Goal: Task Accomplishment & Management: Manage account settings

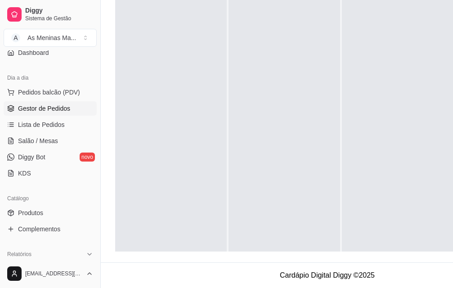
scroll to position [135, 0]
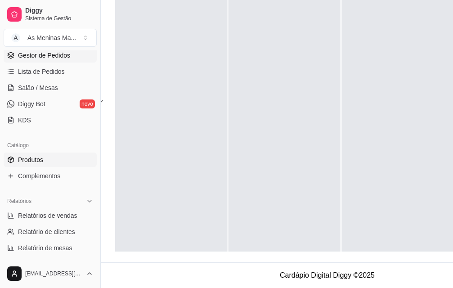
click at [29, 166] on link "Produtos" at bounding box center [50, 160] width 93 height 14
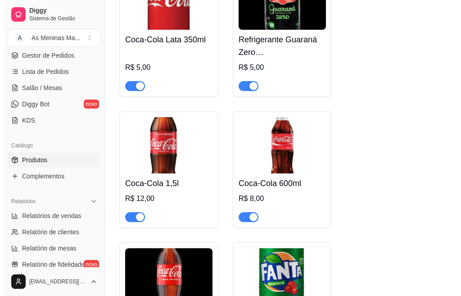
scroll to position [675, 0]
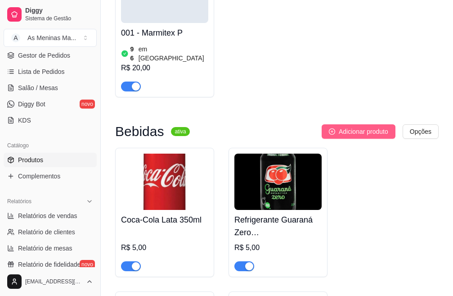
click at [353, 127] on span "Adicionar produto" at bounding box center [364, 132] width 50 height 10
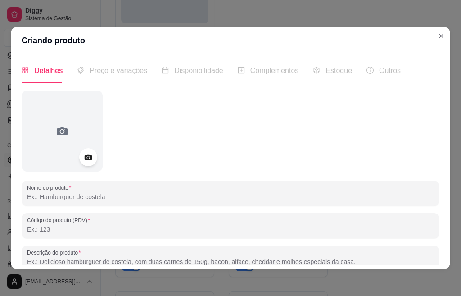
click at [68, 199] on input "Nome do produto" at bounding box center [230, 196] width 407 height 9
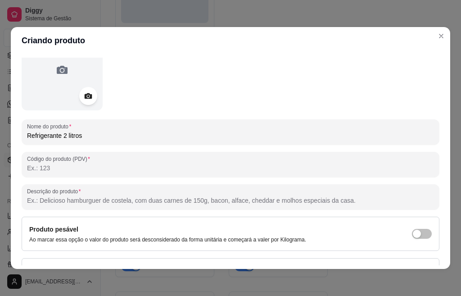
scroll to position [121, 0]
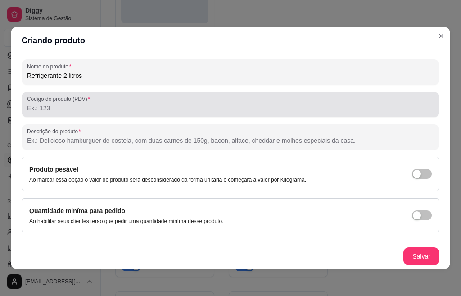
type input "Refrigerante 2 litros"
click at [72, 104] on input "Código do produto (PDV)" at bounding box center [230, 108] width 407 height 9
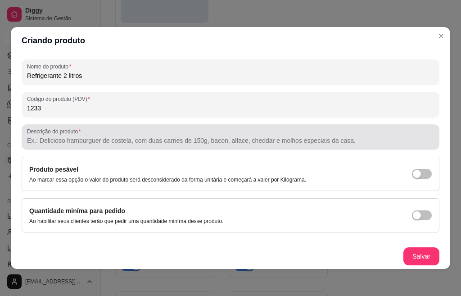
type input "1233"
click at [156, 140] on input "Descrição do produto" at bounding box center [230, 140] width 407 height 9
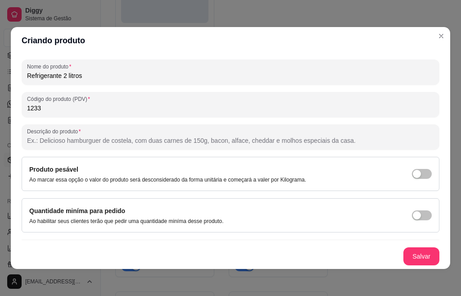
scroll to position [2, 0]
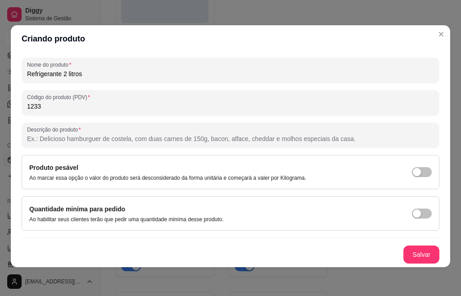
click at [59, 74] on input "Refrigerante 2 litros" at bounding box center [230, 73] width 407 height 9
click at [64, 74] on input "Refrigerante 2 litros" at bounding box center [230, 73] width 407 height 9
drag, startPoint x: 82, startPoint y: 72, endPoint x: 62, endPoint y: 71, distance: 19.9
click at [62, 71] on input "Refrigerante 2 litros" at bounding box center [230, 73] width 407 height 9
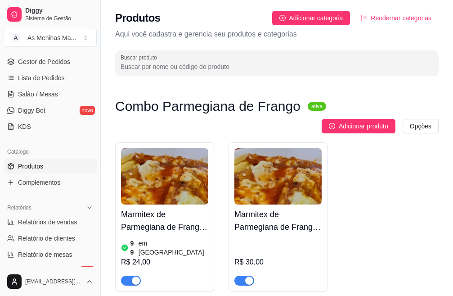
scroll to position [180, 0]
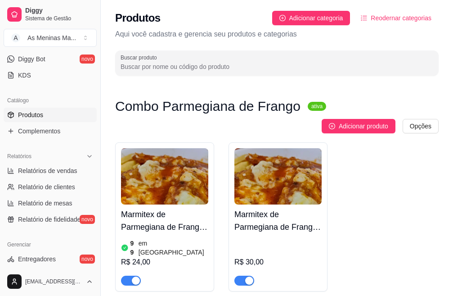
click at [42, 116] on span "Produtos" at bounding box center [30, 114] width 25 height 9
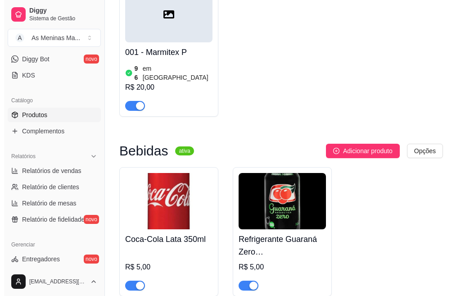
scroll to position [675, 0]
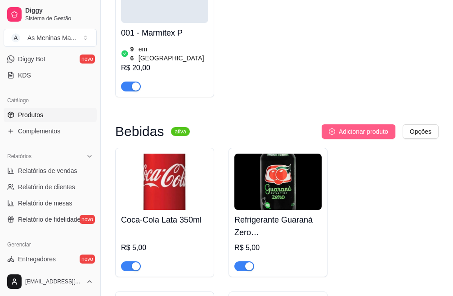
click at [358, 127] on span "Adicionar produto" at bounding box center [364, 132] width 50 height 10
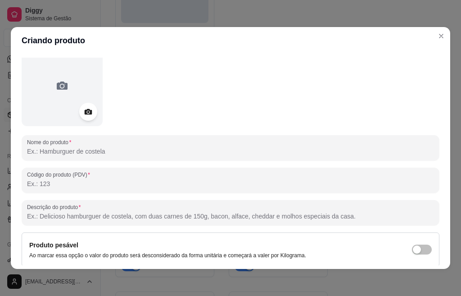
scroll to position [90, 0]
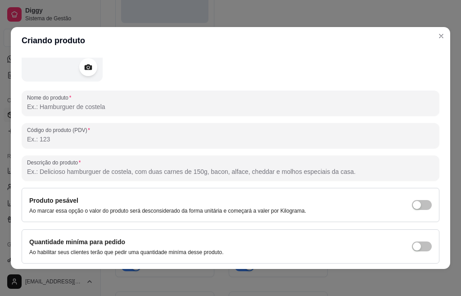
click at [81, 104] on input "Nome do produto" at bounding box center [230, 106] width 407 height 9
type input "r"
type input "Refrigerante"
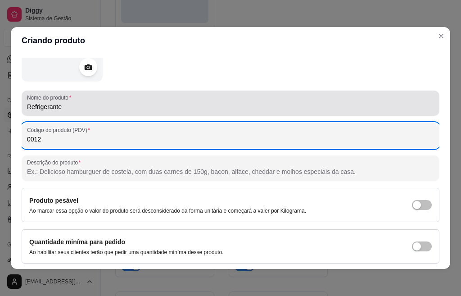
type input "0012"
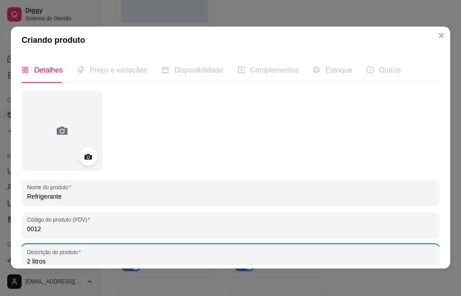
scroll to position [2, 0]
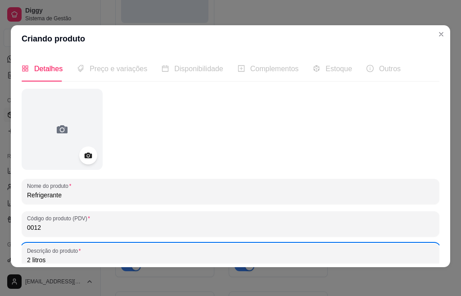
type input "2 litros"
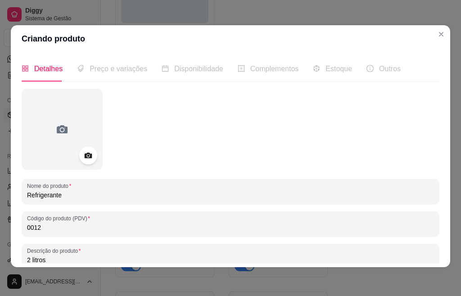
click at [127, 72] on span "Preço e variações" at bounding box center [119, 69] width 58 height 8
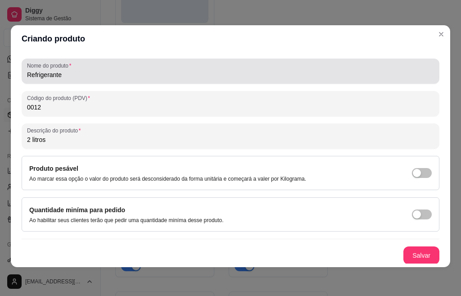
scroll to position [121, 0]
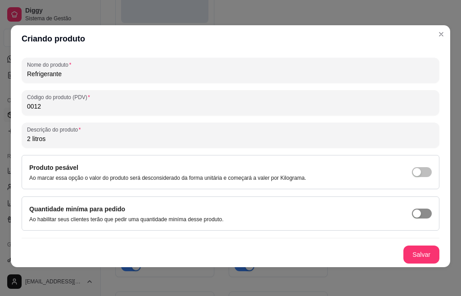
click at [413, 213] on div "button" at bounding box center [417, 213] width 8 height 8
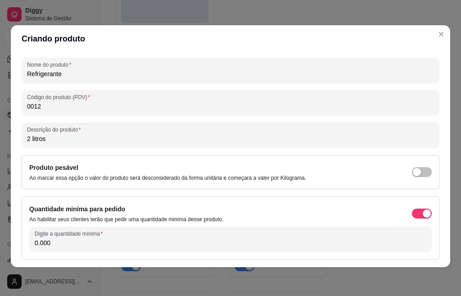
scroll to position [150, 0]
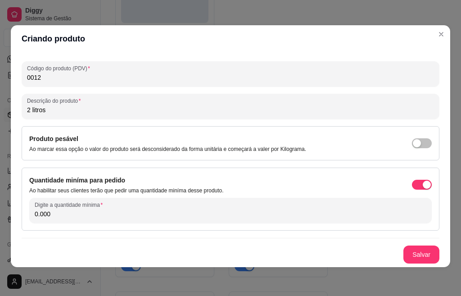
click at [68, 218] on input "0.000" at bounding box center [231, 213] width 392 height 9
type input "00001"
click at [403, 257] on button "Salvar" at bounding box center [421, 254] width 36 height 18
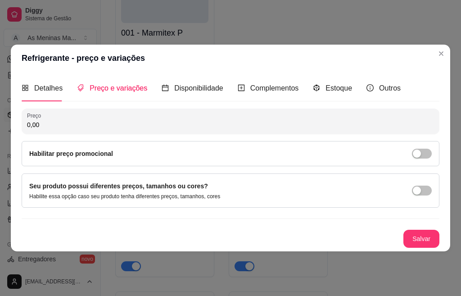
scroll to position [0, 0]
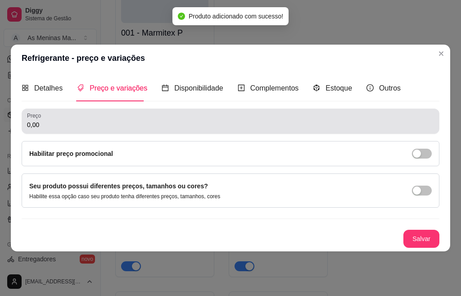
click at [98, 123] on input "0,00" at bounding box center [230, 124] width 407 height 9
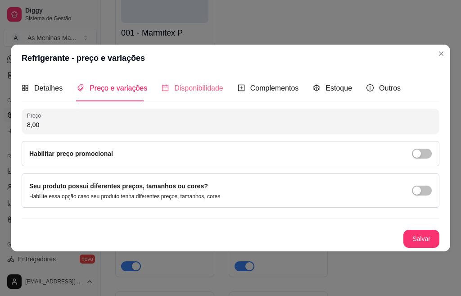
type input "8,00"
click at [207, 88] on span "Disponibilidade" at bounding box center [198, 88] width 49 height 8
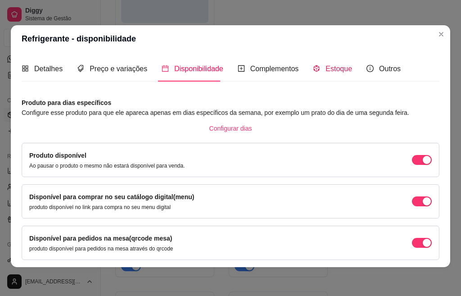
click at [337, 72] on span "Estoque" at bounding box center [339, 69] width 27 height 8
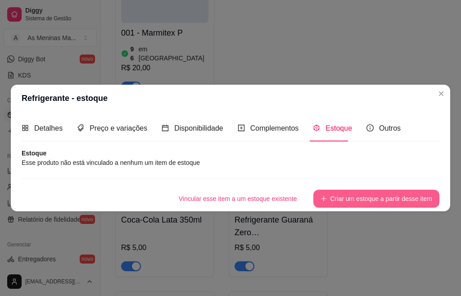
click at [383, 195] on button "Criar um estoque a partir desse item" at bounding box center [376, 199] width 126 height 18
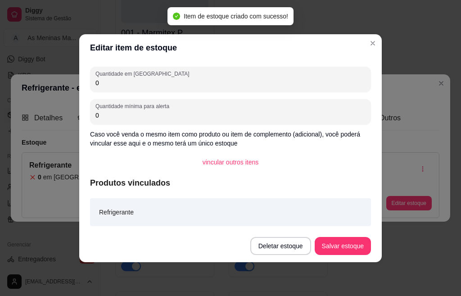
click at [108, 86] on input "0" at bounding box center [230, 82] width 270 height 9
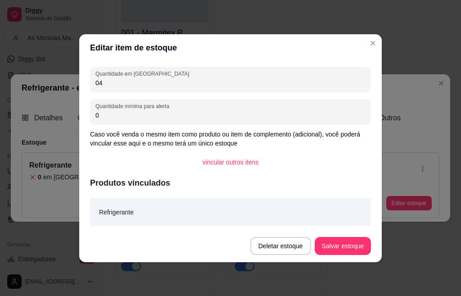
type input "0"
type input "4"
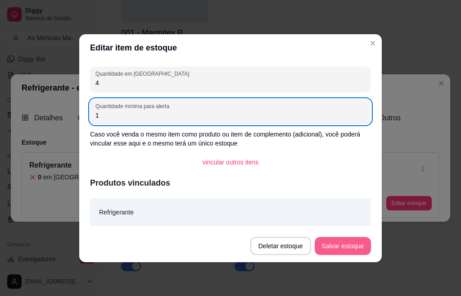
type input "1"
click at [336, 250] on button "Salvar estoque" at bounding box center [343, 246] width 56 height 18
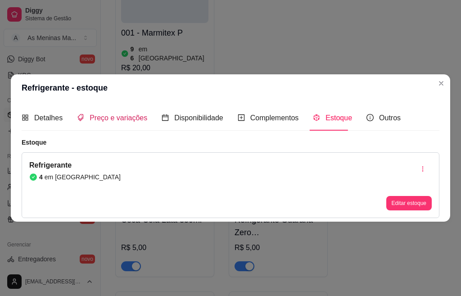
click at [111, 116] on span "Preço e variações" at bounding box center [119, 118] width 58 height 8
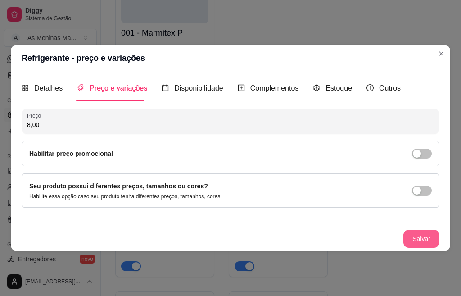
click at [412, 241] on button "Salvar" at bounding box center [421, 239] width 36 height 18
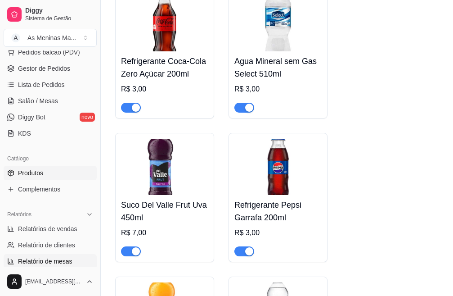
scroll to position [225, 0]
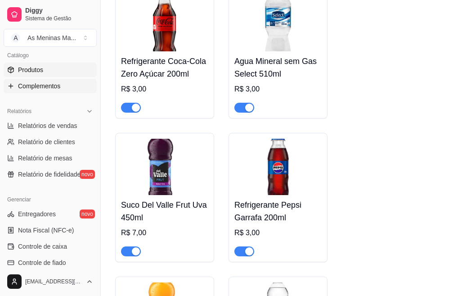
click at [41, 92] on link "Complementos" at bounding box center [50, 86] width 93 height 14
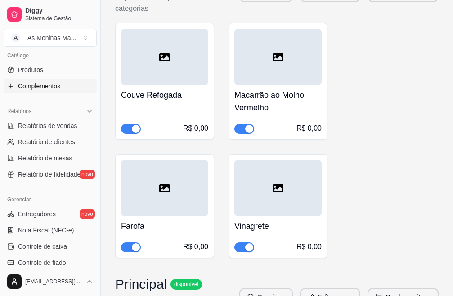
scroll to position [540, 0]
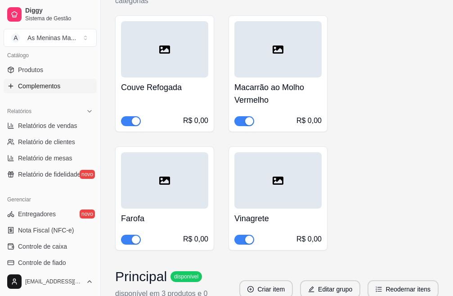
click at [156, 109] on div "R$ 0,00" at bounding box center [164, 114] width 87 height 23
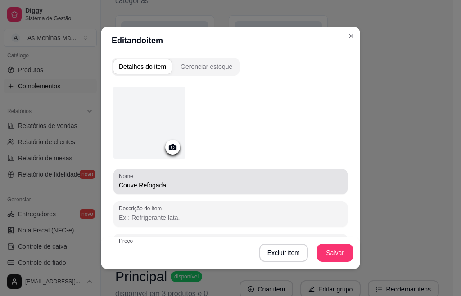
click at [174, 189] on input "Couve Refogada" at bounding box center [230, 185] width 223 height 9
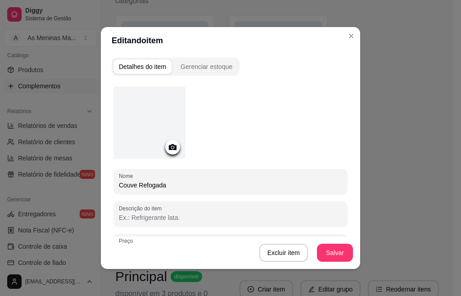
drag, startPoint x: 174, startPoint y: 186, endPoint x: 114, endPoint y: 176, distance: 60.7
click at [114, 176] on div "Nome Couve Refogada" at bounding box center [230, 181] width 234 height 25
type input "Abobrinha refogada"
click at [324, 252] on button "Salvar" at bounding box center [334, 253] width 35 height 18
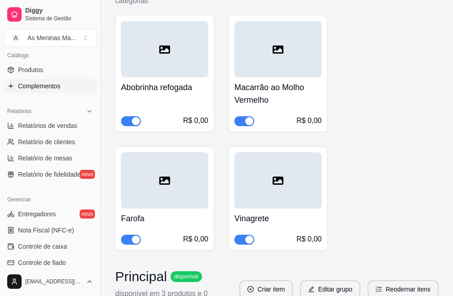
click at [272, 87] on h4 "Macarrão ao Molho Vermelho" at bounding box center [278, 93] width 87 height 25
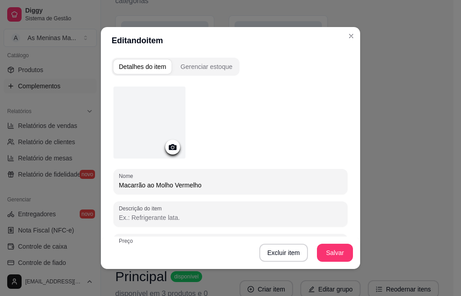
drag, startPoint x: 210, startPoint y: 183, endPoint x: 143, endPoint y: 182, distance: 67.1
click at [143, 182] on input "Macarrão ao Molho Vermelho" at bounding box center [230, 185] width 223 height 9
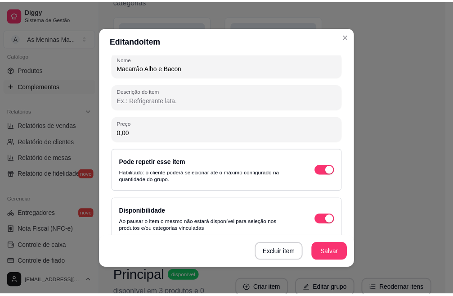
scroll to position [127, 0]
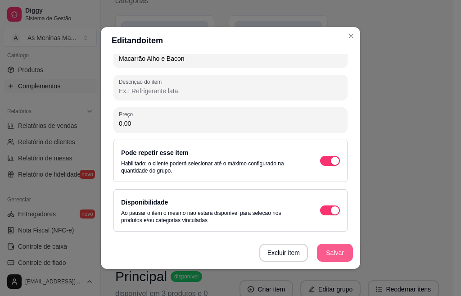
type input "Macarrão Alho e Bacon"
click at [324, 252] on button "Salvar" at bounding box center [335, 253] width 36 height 18
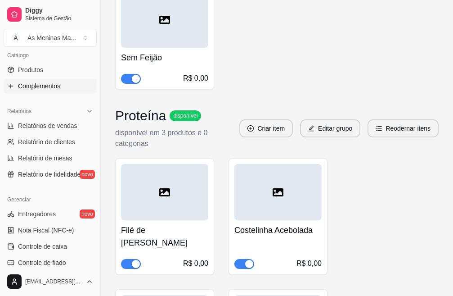
scroll to position [1036, 0]
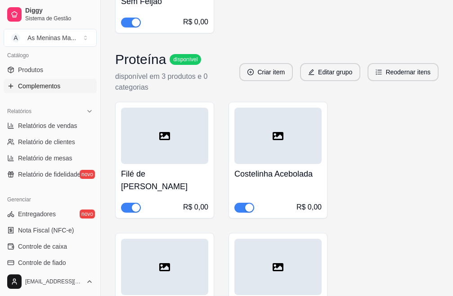
click at [275, 180] on div "Costelinha Acebolada R$ 0,00" at bounding box center [278, 188] width 87 height 49
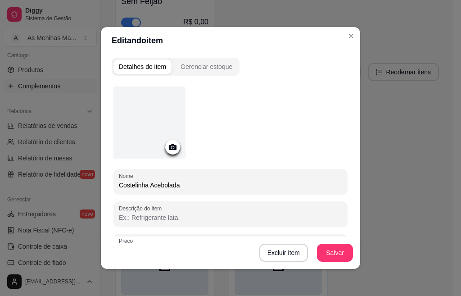
drag, startPoint x: 143, startPoint y: 188, endPoint x: 95, endPoint y: 182, distance: 49.0
click at [95, 182] on div "Editando item Detalhes do item Gerenciar estoque Nome Costelinha Acebolada Desc…" at bounding box center [230, 148] width 461 height 296
type input "Contra Filé Acebolada"
click at [335, 258] on button "Salvar" at bounding box center [334, 253] width 35 height 18
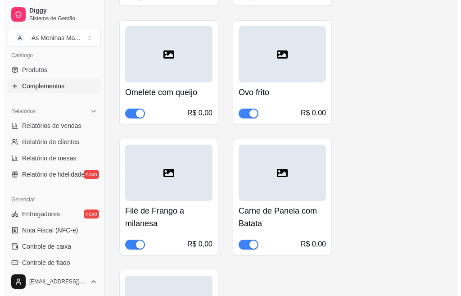
scroll to position [1261, 0]
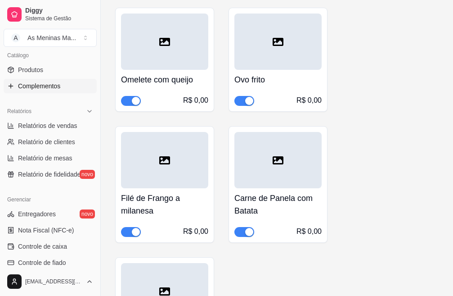
click at [258, 211] on h4 "Carne de Panela com Batata" at bounding box center [278, 204] width 87 height 25
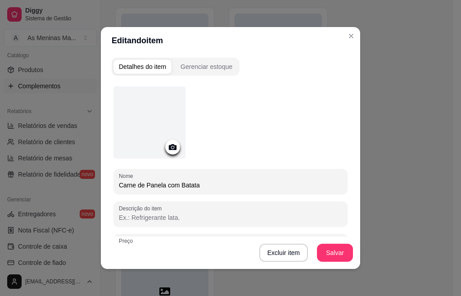
drag, startPoint x: 204, startPoint y: 188, endPoint x: 95, endPoint y: 185, distance: 108.5
click at [95, 185] on div "Editando item Detalhes do item Gerenciar estoque Nome Carne de Panela com Batat…" at bounding box center [230, 148] width 461 height 296
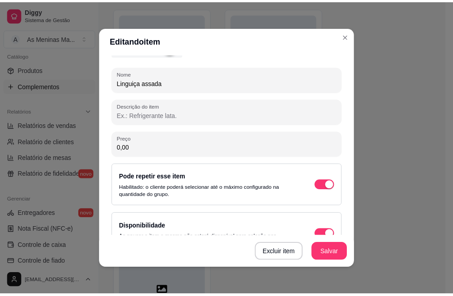
scroll to position [127, 0]
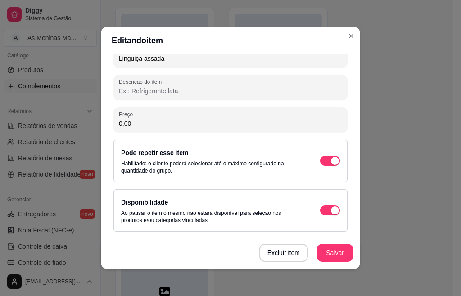
type input "Linguiça assada"
click at [319, 258] on button "Salvar" at bounding box center [334, 253] width 35 height 18
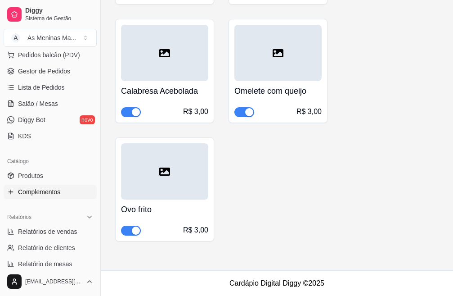
scroll to position [91, 0]
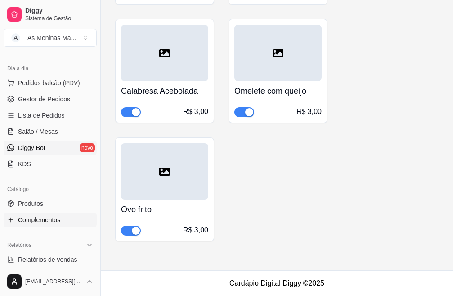
click at [49, 149] on link "Diggy Bot novo" at bounding box center [50, 147] width 93 height 14
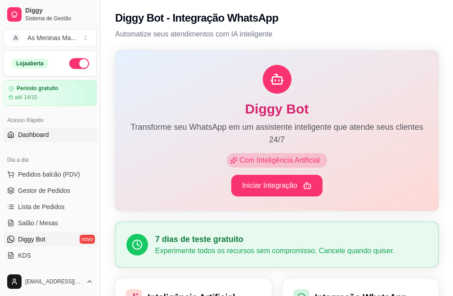
click at [16, 135] on link "Dashboard" at bounding box center [50, 134] width 93 height 14
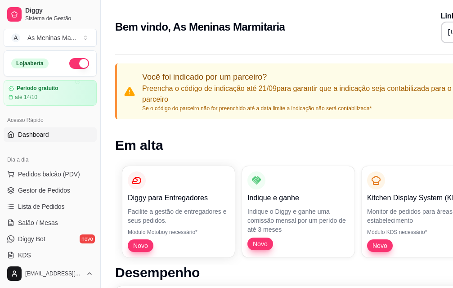
scroll to position [0, 101]
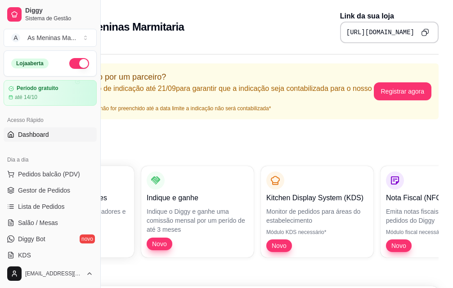
click at [425, 31] on icon "Copy to clipboard" at bounding box center [425, 32] width 8 height 8
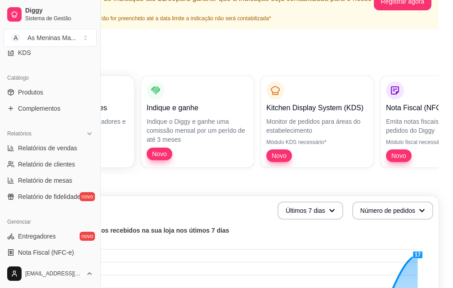
scroll to position [225, 0]
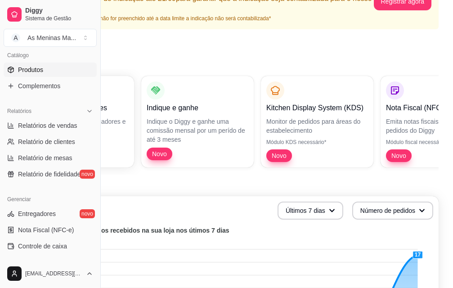
click at [41, 71] on span "Produtos" at bounding box center [30, 69] width 25 height 9
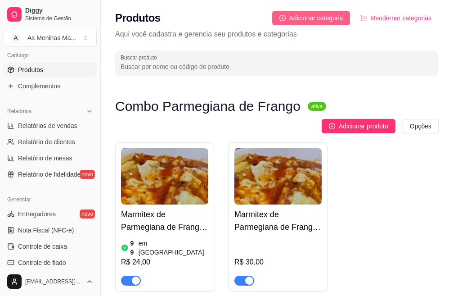
click at [310, 22] on span "Adicionar categoria" at bounding box center [317, 18] width 54 height 10
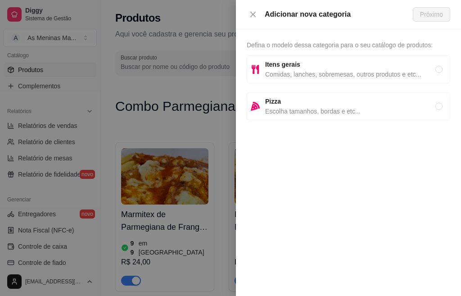
click at [325, 74] on span "Comidas, lanches, sobremesas, outros produtos e etc..." at bounding box center [350, 74] width 170 height 10
radio input "true"
click at [425, 15] on span "Próximo" at bounding box center [431, 14] width 23 height 10
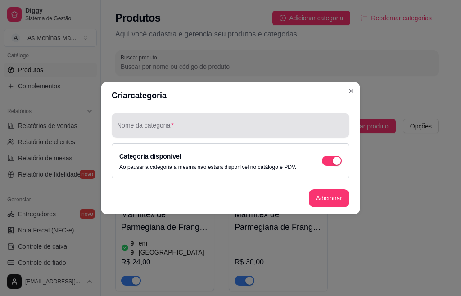
click at [195, 122] on div at bounding box center [230, 125] width 227 height 18
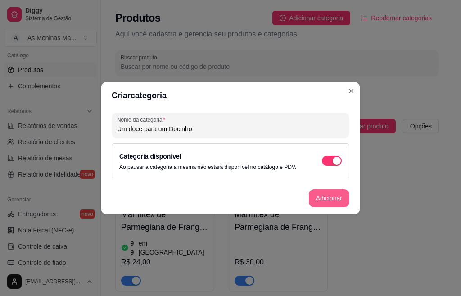
type input "Um doce para um Docinho"
click at [321, 197] on button "Adicionar" at bounding box center [329, 198] width 41 height 18
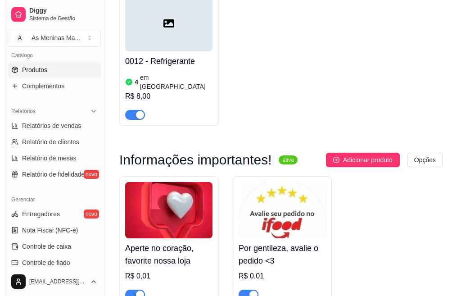
scroll to position [1913, 0]
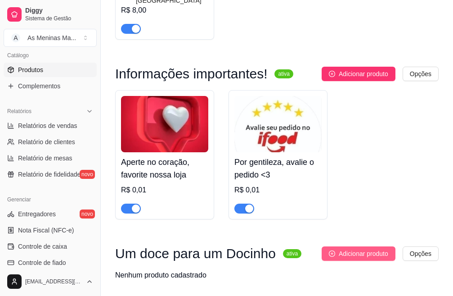
click at [353, 249] on span "Adicionar produto" at bounding box center [364, 254] width 50 height 10
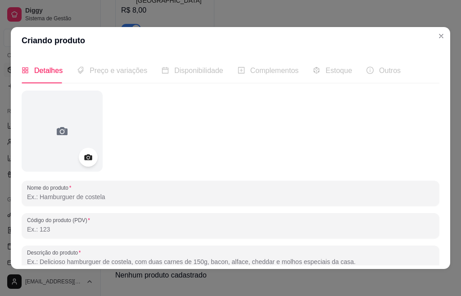
click at [86, 158] on icon at bounding box center [88, 157] width 8 height 6
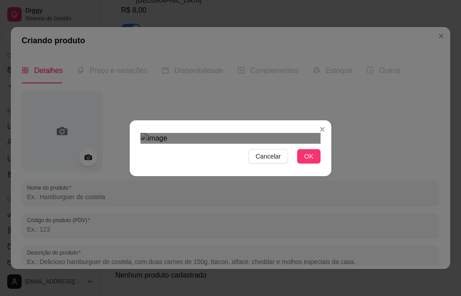
click at [233, 188] on div "Use the arrow keys to move the crop selection area" at bounding box center [221, 269] width 162 height 162
click at [246, 184] on div "Use the arrow keys to move the crop selection area" at bounding box center [234, 265] width 162 height 162
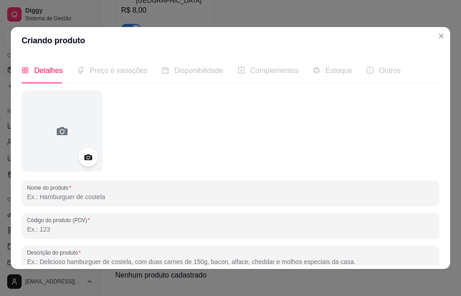
click at [84, 155] on icon at bounding box center [88, 157] width 10 height 10
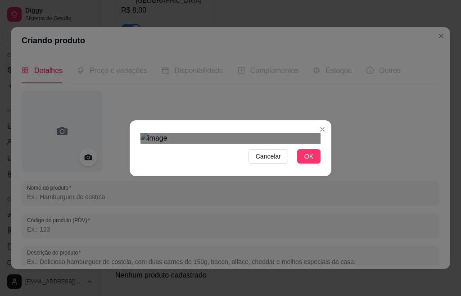
click at [276, 179] on div "Use the arrow keys to move the crop selection area" at bounding box center [228, 260] width 162 height 162
click at [310, 163] on button "OK" at bounding box center [308, 156] width 23 height 14
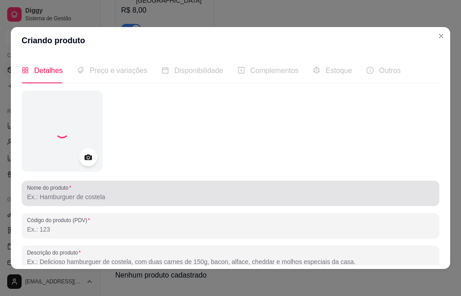
click at [127, 194] on input "Nome do produto" at bounding box center [230, 196] width 407 height 9
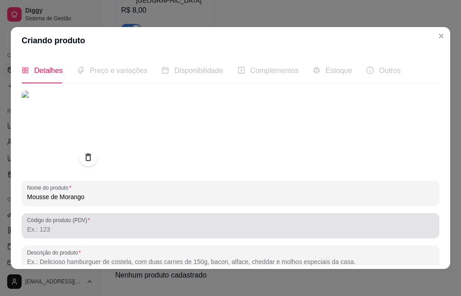
type input "Mousse de Morango"
click at [53, 236] on div "Código do produto (PDV)" at bounding box center [231, 225] width 418 height 25
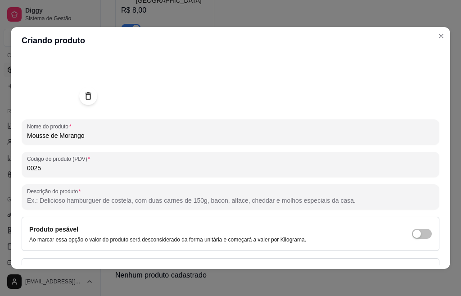
scroll to position [90, 0]
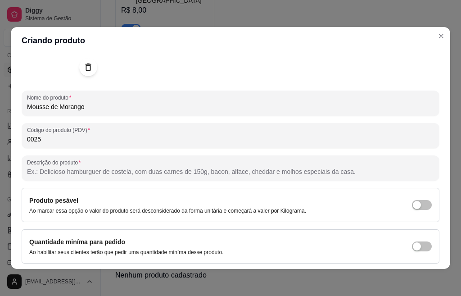
type input "0025"
click at [145, 173] on input "Descrição do produto" at bounding box center [230, 171] width 407 height 9
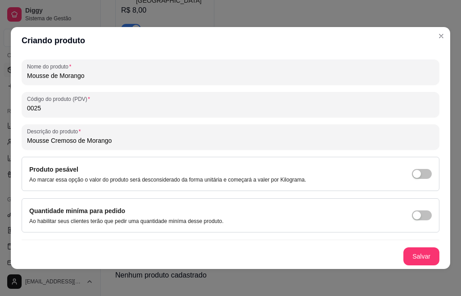
scroll to position [2, 0]
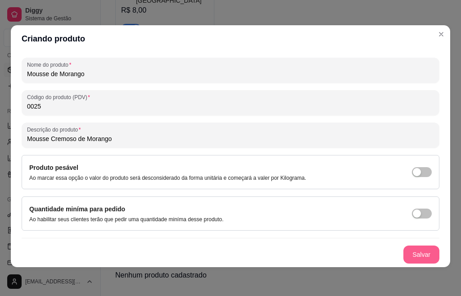
type input "Mousse Cremoso de Morango"
click at [404, 255] on button "Salvar" at bounding box center [421, 254] width 36 height 18
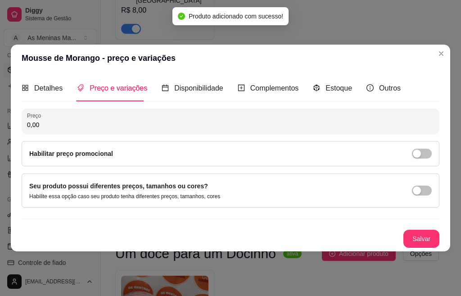
scroll to position [0, 0]
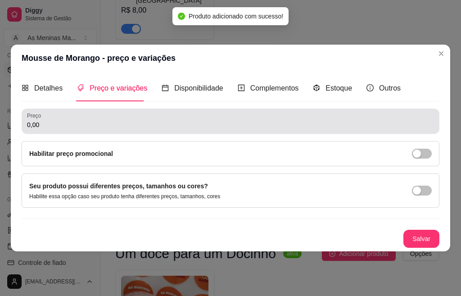
click at [77, 125] on input "0,00" at bounding box center [230, 124] width 407 height 9
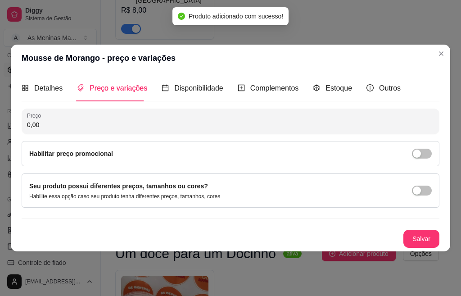
drag, startPoint x: 77, startPoint y: 125, endPoint x: 19, endPoint y: 134, distance: 57.9
click at [19, 134] on div "Detalhes Preço e variações Disponibilidade Complementos Estoque Outros Nome do …" at bounding box center [230, 161] width 439 height 179
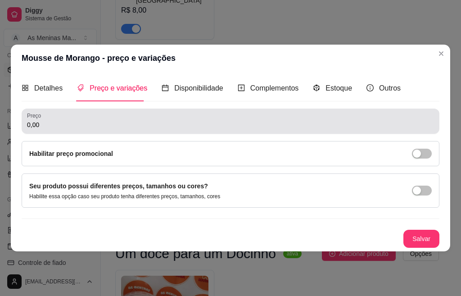
click at [84, 128] on input "0,00" at bounding box center [230, 124] width 407 height 9
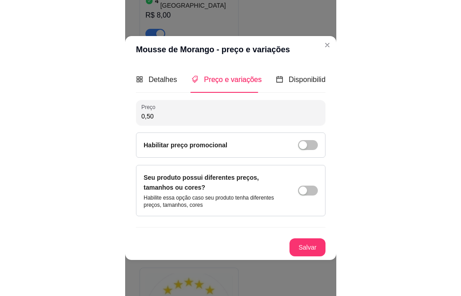
scroll to position [2032, 0]
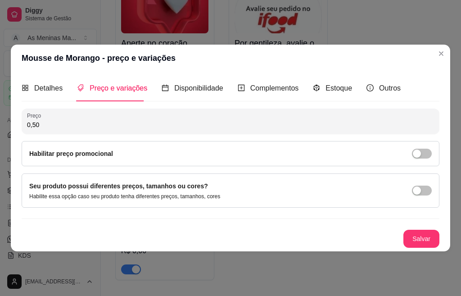
drag, startPoint x: 49, startPoint y: 132, endPoint x: 0, endPoint y: 136, distance: 49.2
click at [0, 136] on div "Mousse de Morango - preço e variações Detalhes Preço e variações Disponibilidad…" at bounding box center [230, 148] width 461 height 296
type input "5,00"
click at [328, 89] on span "Estoque" at bounding box center [339, 88] width 27 height 8
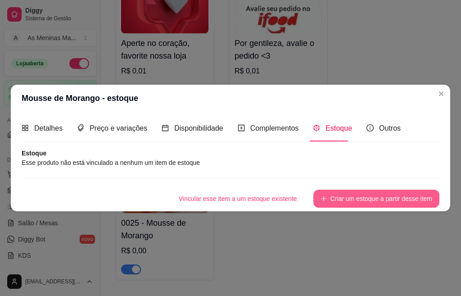
click at [345, 201] on button "Criar um estoque a partir desse item" at bounding box center [376, 199] width 126 height 18
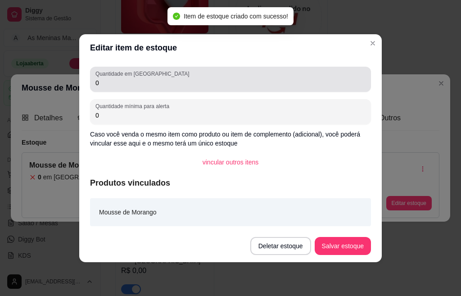
click at [128, 89] on div "Quantidade em estoque 0" at bounding box center [230, 79] width 281 height 25
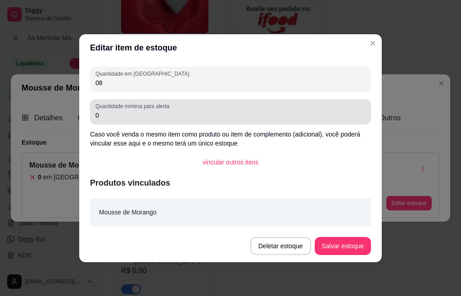
type input "08"
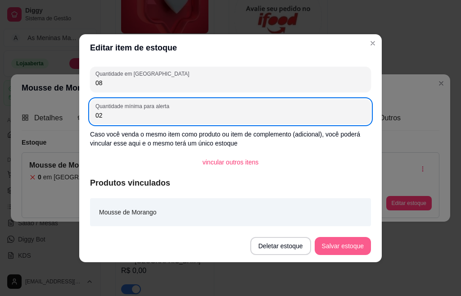
type input "02"
click at [352, 246] on button "Salvar estoque" at bounding box center [343, 246] width 56 height 18
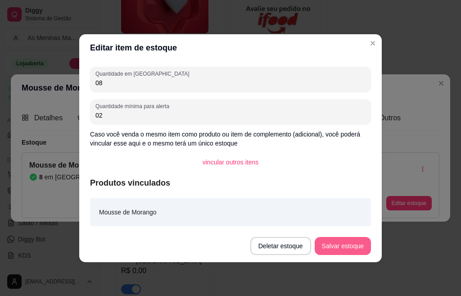
click at [332, 247] on button "Salvar estoque" at bounding box center [343, 246] width 56 height 18
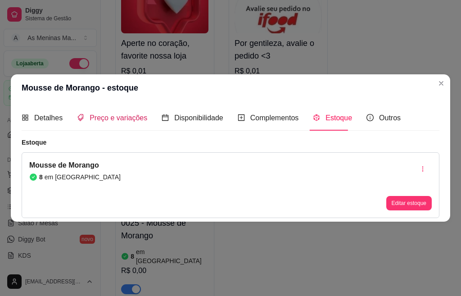
click at [109, 117] on span "Preço e variações" at bounding box center [119, 118] width 58 height 8
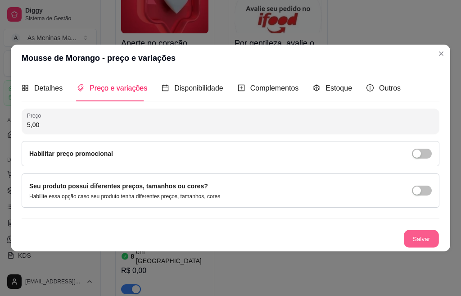
click at [416, 240] on button "Salvar" at bounding box center [421, 239] width 35 height 18
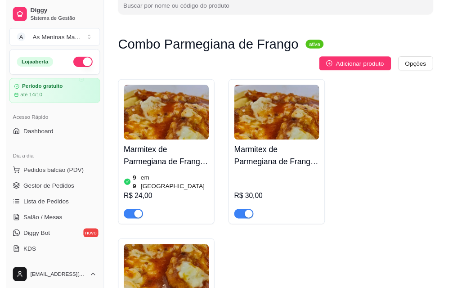
scroll to position [0, 0]
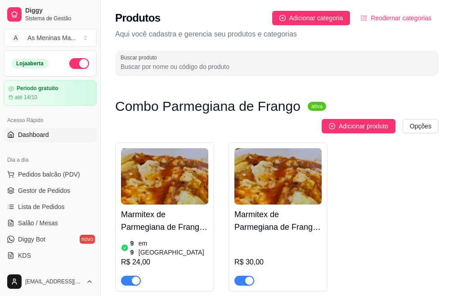
click at [53, 139] on link "Dashboard" at bounding box center [50, 134] width 93 height 14
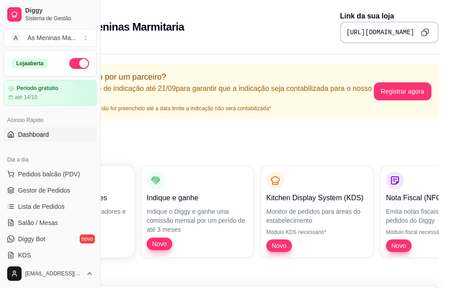
click at [424, 32] on icon "Copy to clipboard" at bounding box center [425, 32] width 8 height 8
click at [425, 35] on button "Copy to clipboard" at bounding box center [425, 32] width 14 height 14
click at [44, 191] on span "Gestor de Pedidos" at bounding box center [44, 190] width 52 height 9
